Goal: Information Seeking & Learning: Learn about a topic

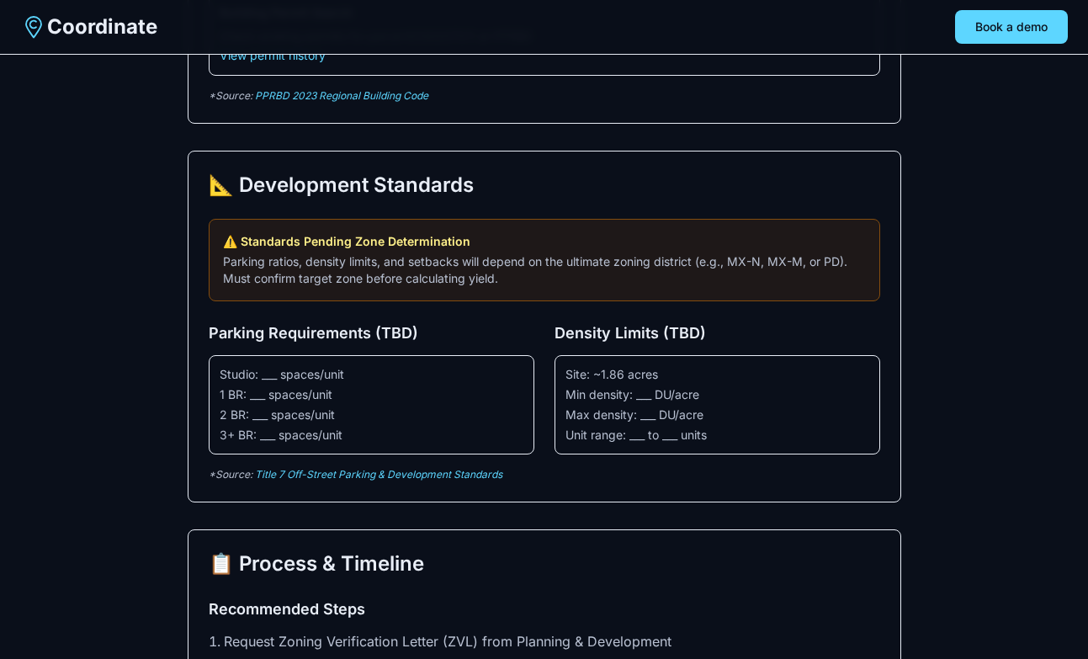
scroll to position [1631, 0]
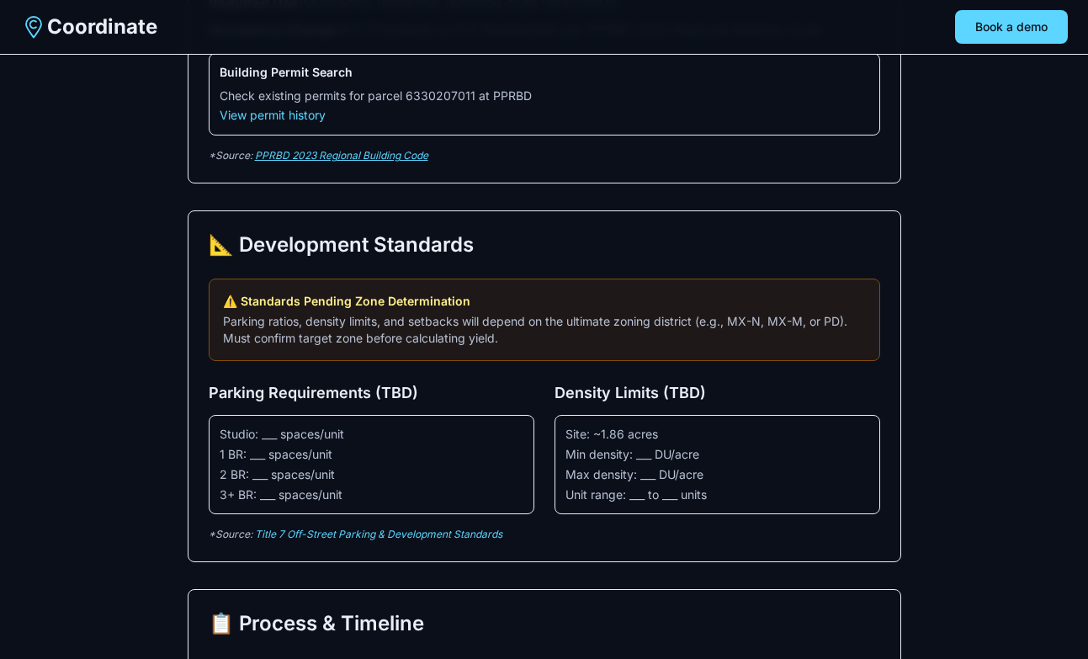
click at [352, 160] on link "PPRBD 2023 Regional Building Code" at bounding box center [341, 155] width 173 height 13
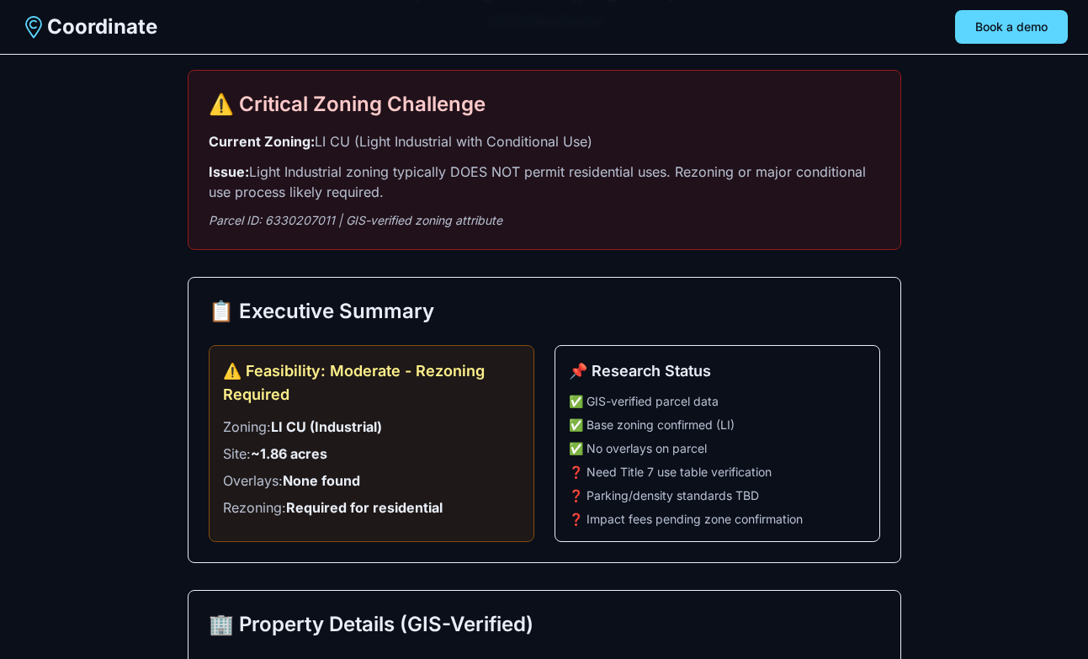
scroll to position [0, 0]
